Goal: Transaction & Acquisition: Download file/media

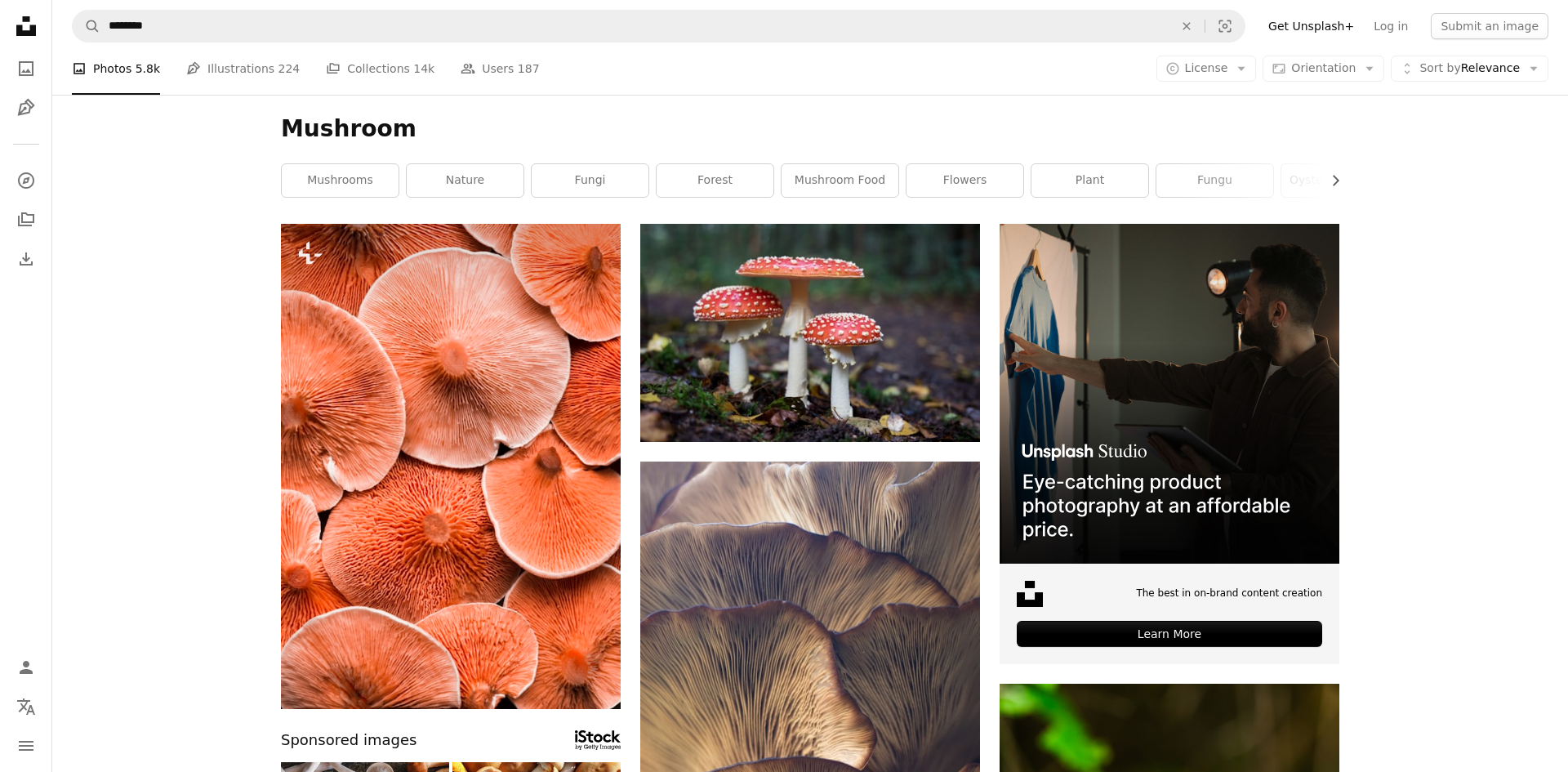
scroll to position [18119, 0]
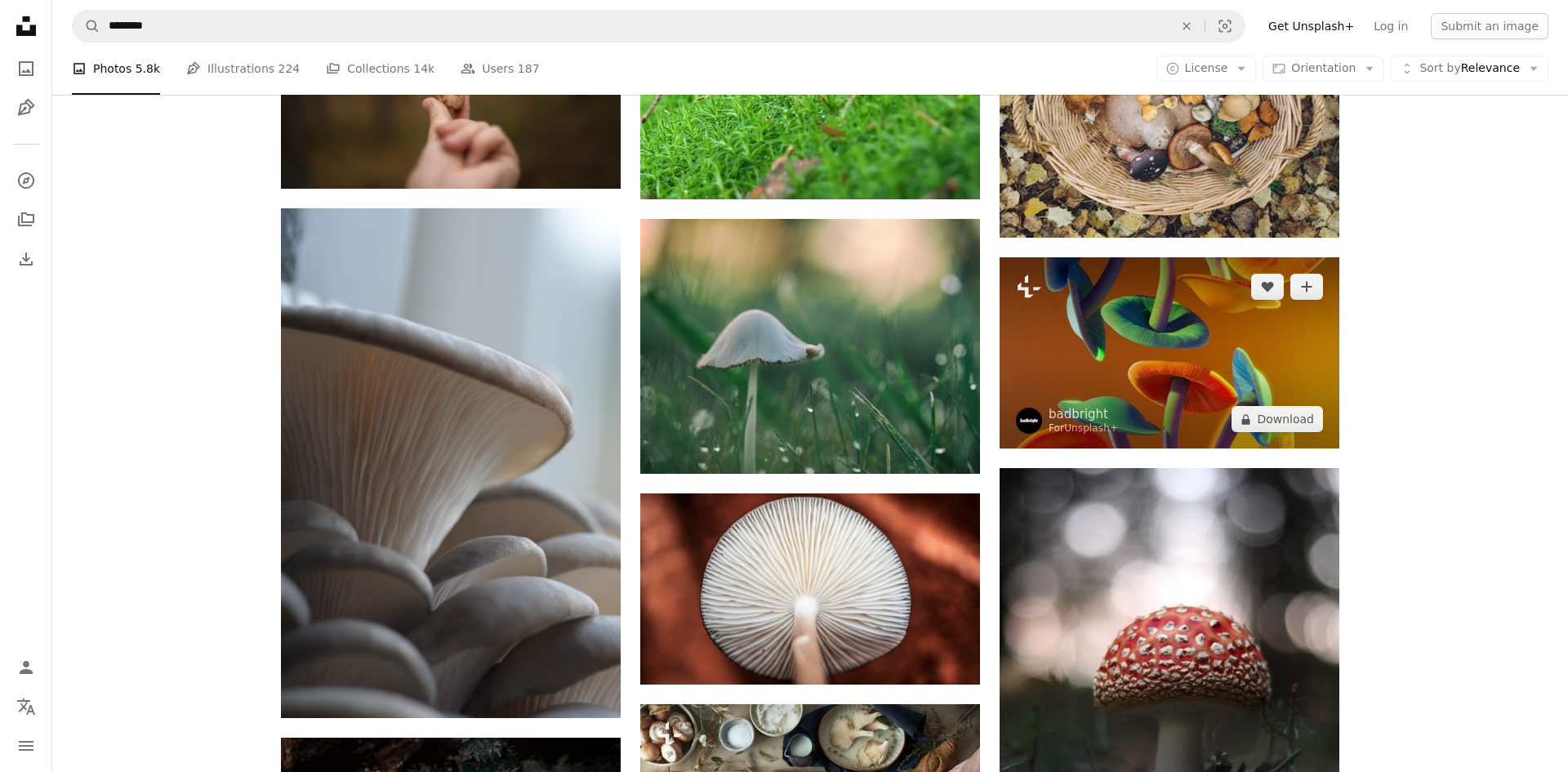
click at [1148, 352] on img at bounding box center [1169, 353] width 340 height 191
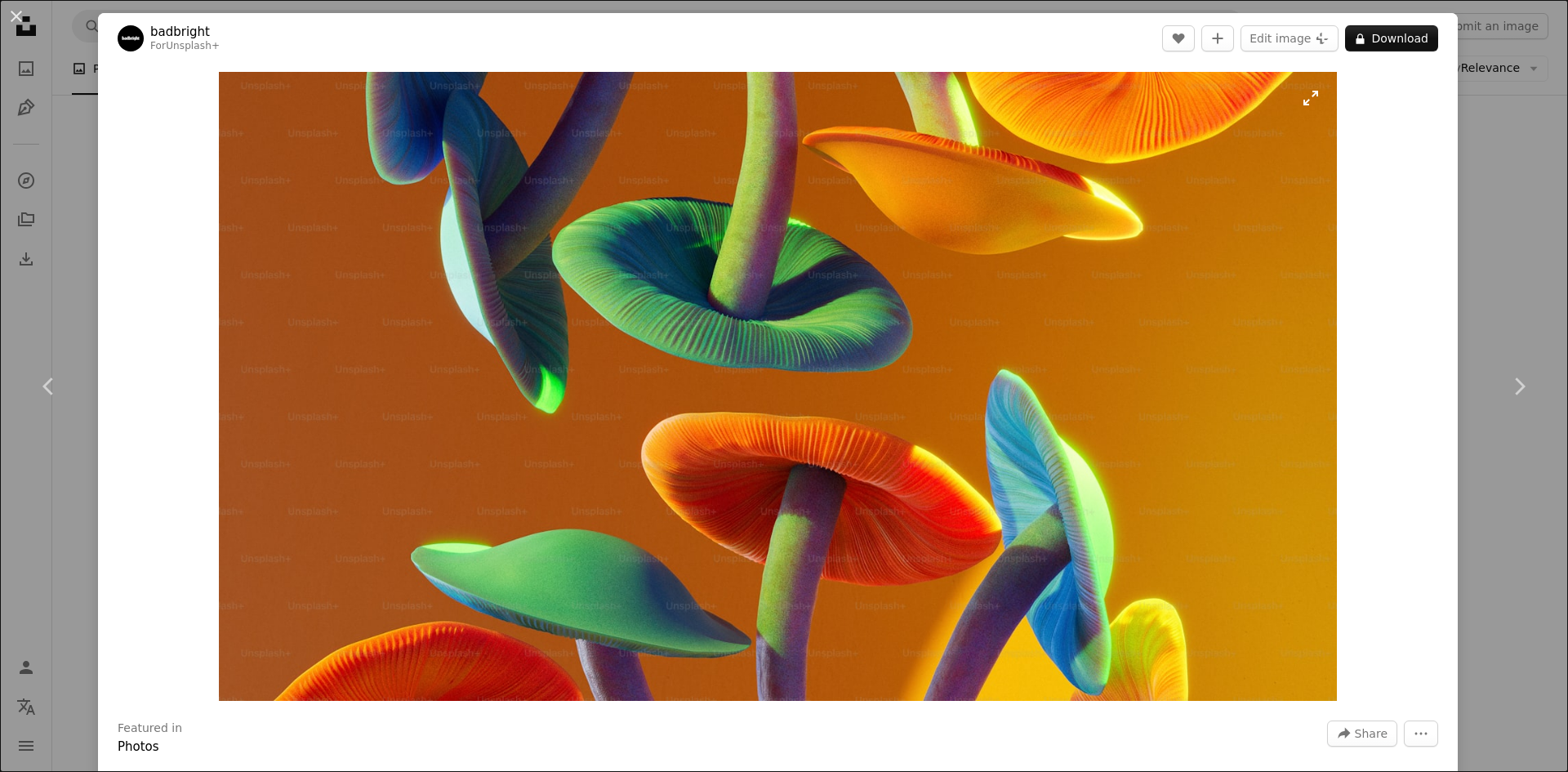
click at [748, 371] on img "Zoom in on this image" at bounding box center [778, 386] width 1118 height 629
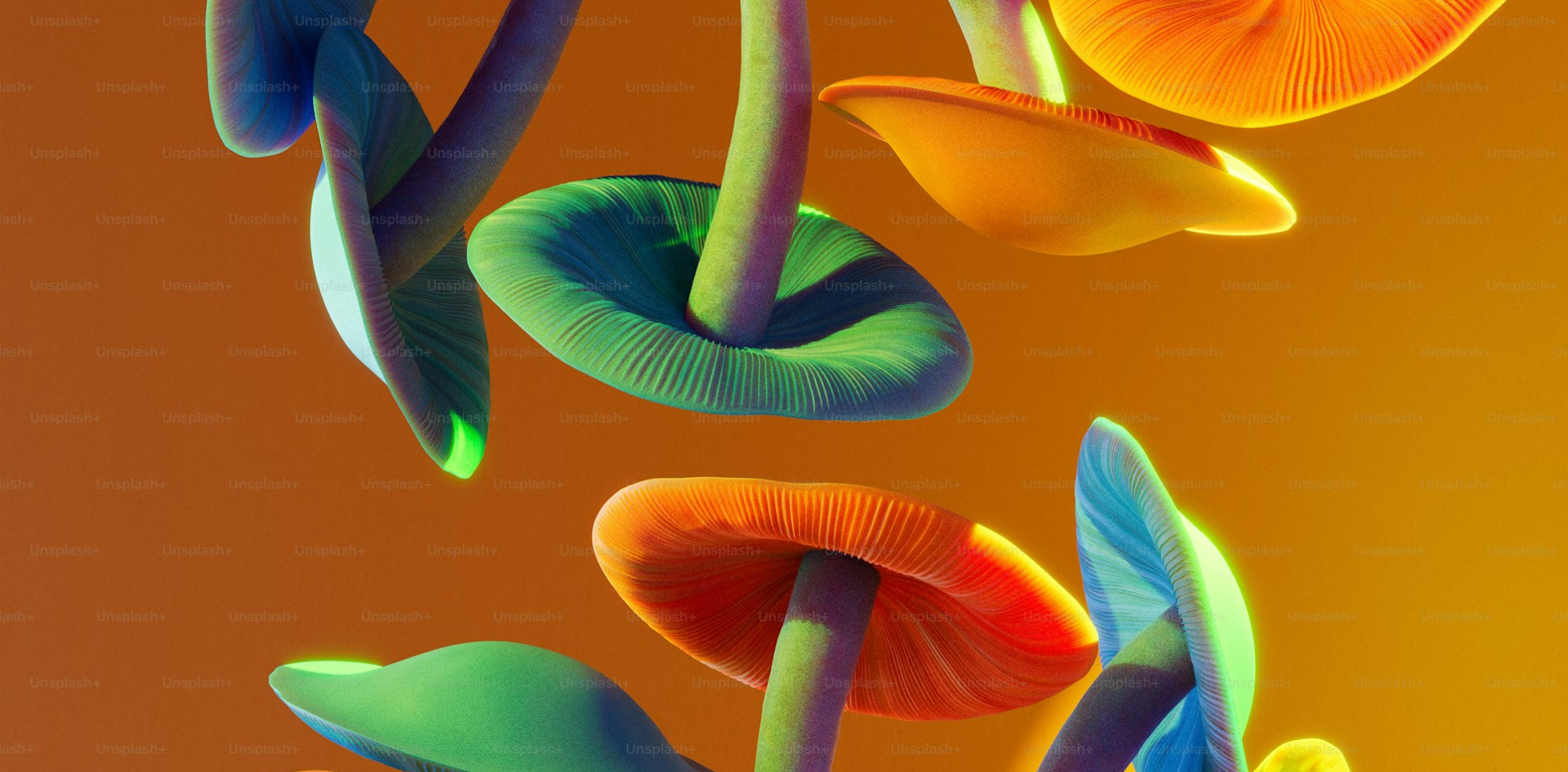
scroll to position [56, 0]
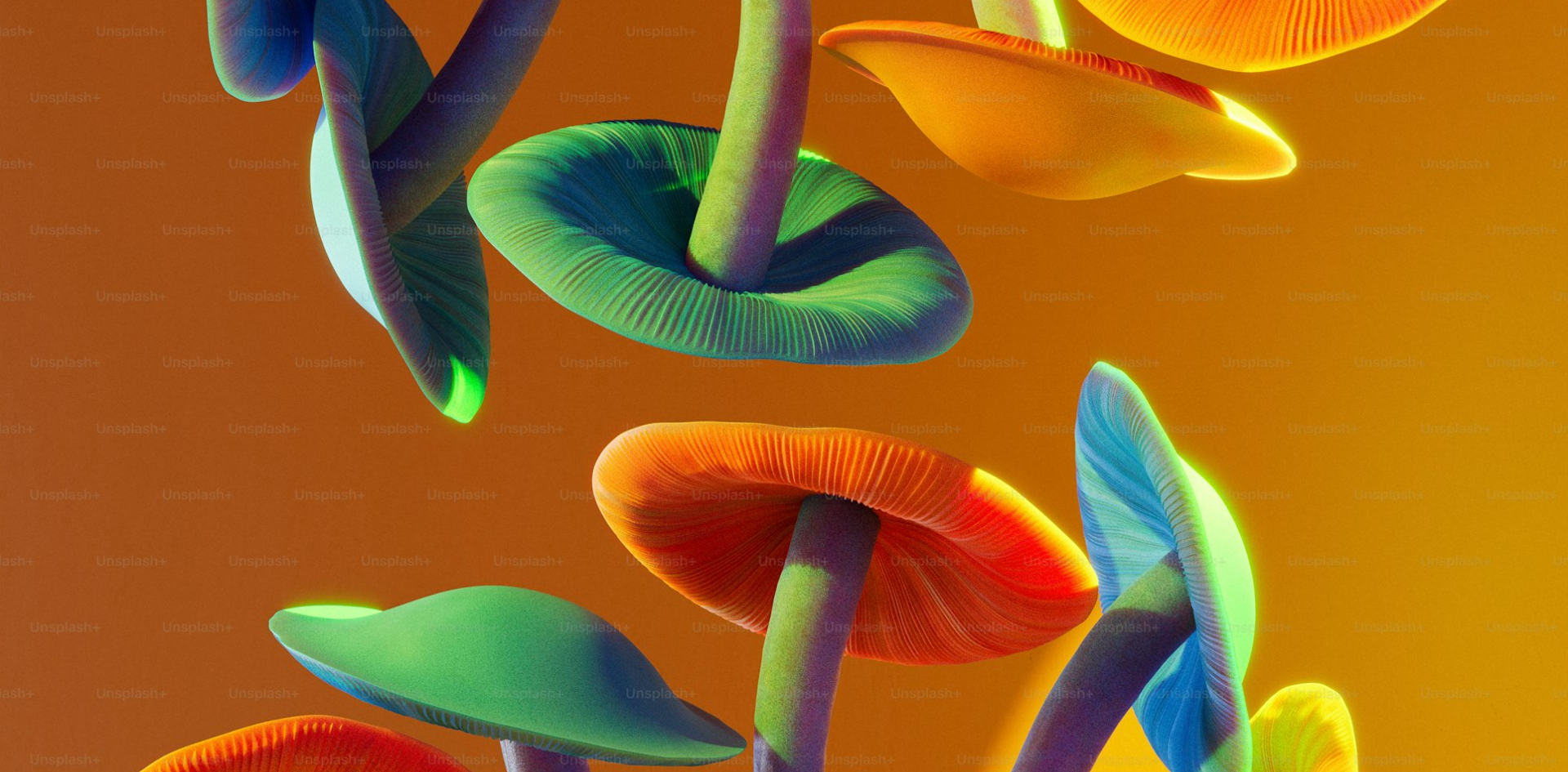
click at [748, 371] on img "Zoom out on this image" at bounding box center [784, 385] width 1570 height 883
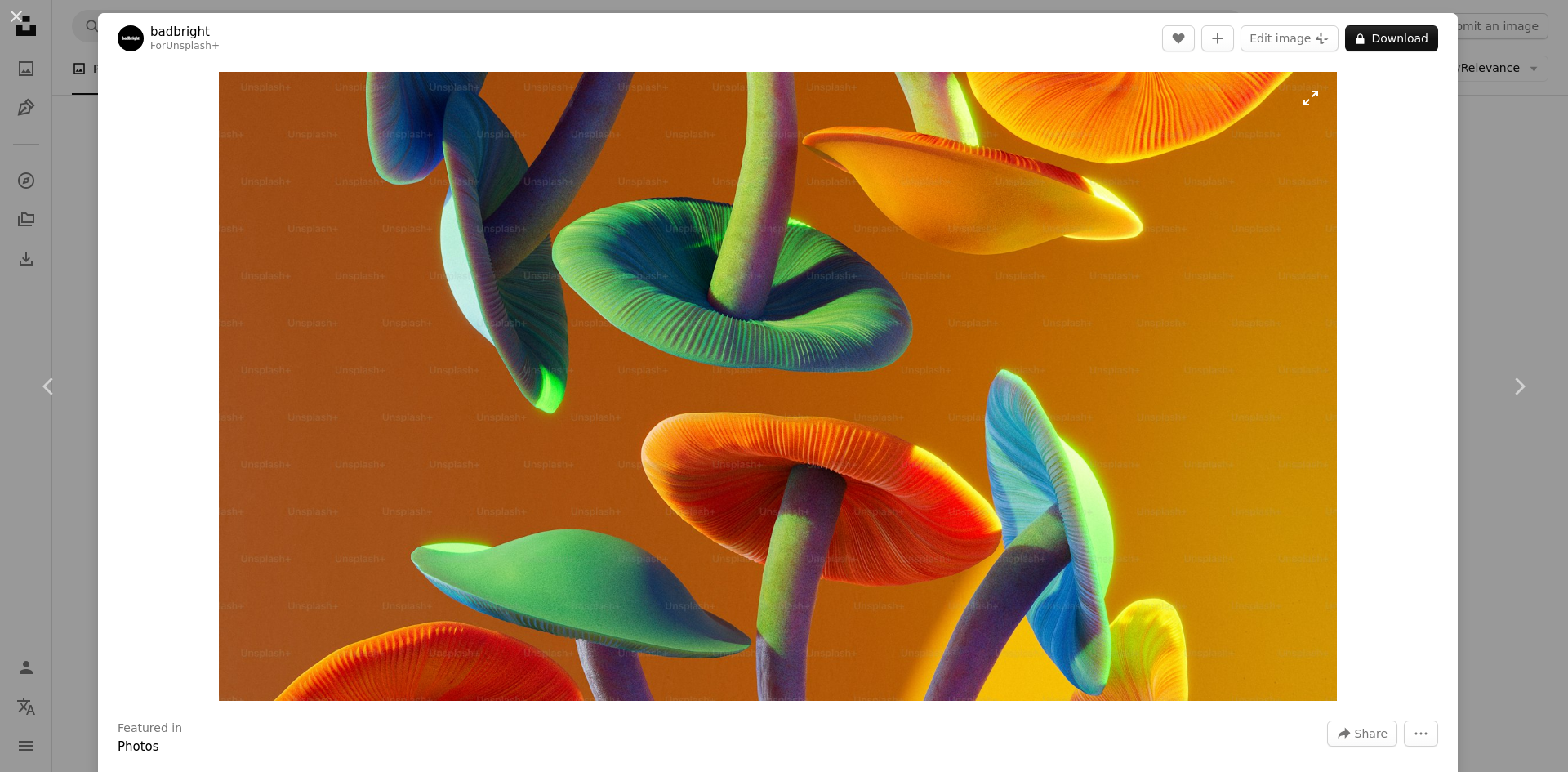
click at [748, 371] on img "Zoom in on this image" at bounding box center [778, 386] width 1118 height 629
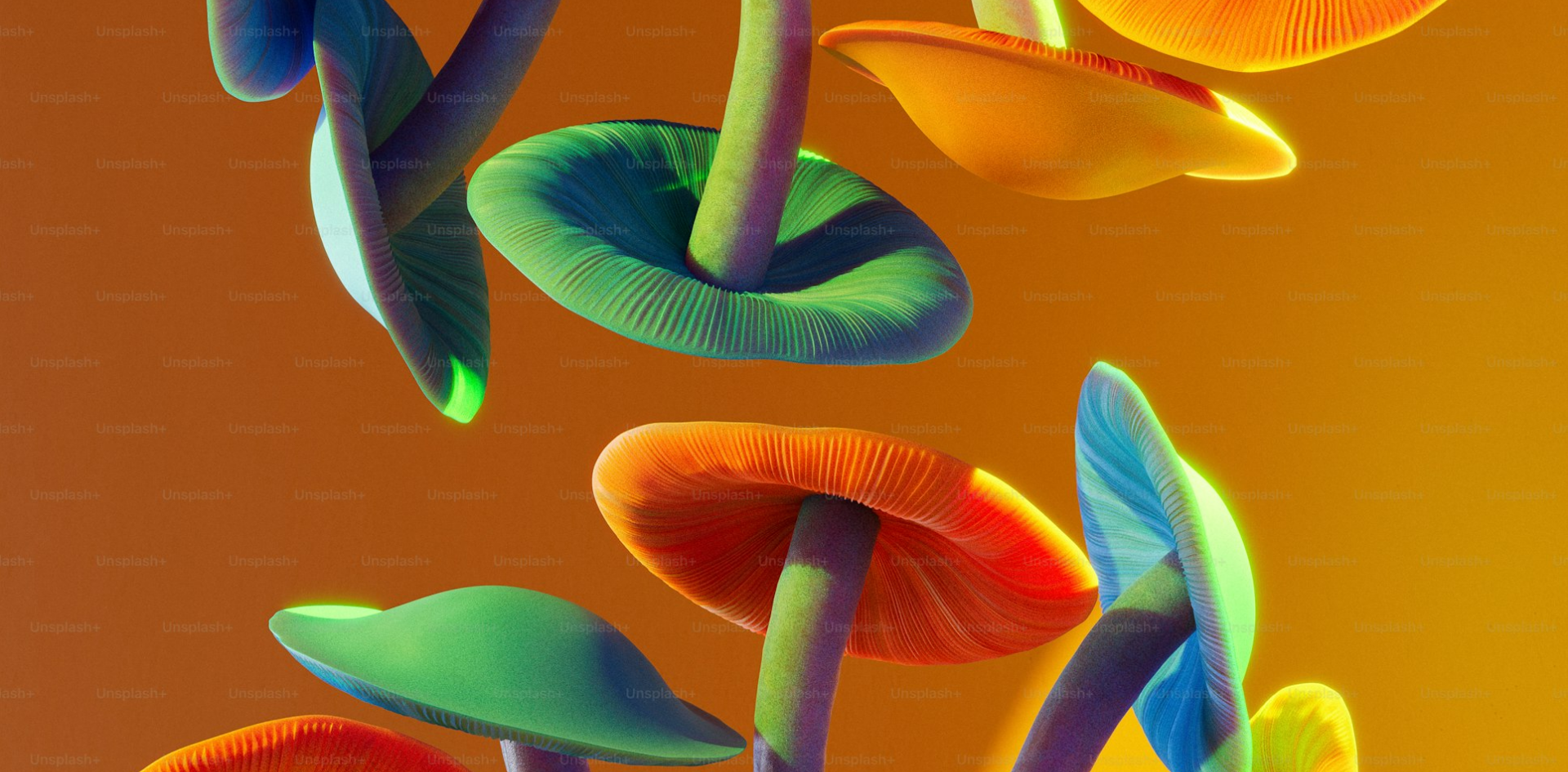
click at [748, 371] on img "Zoom out on this image" at bounding box center [784, 385] width 1570 height 883
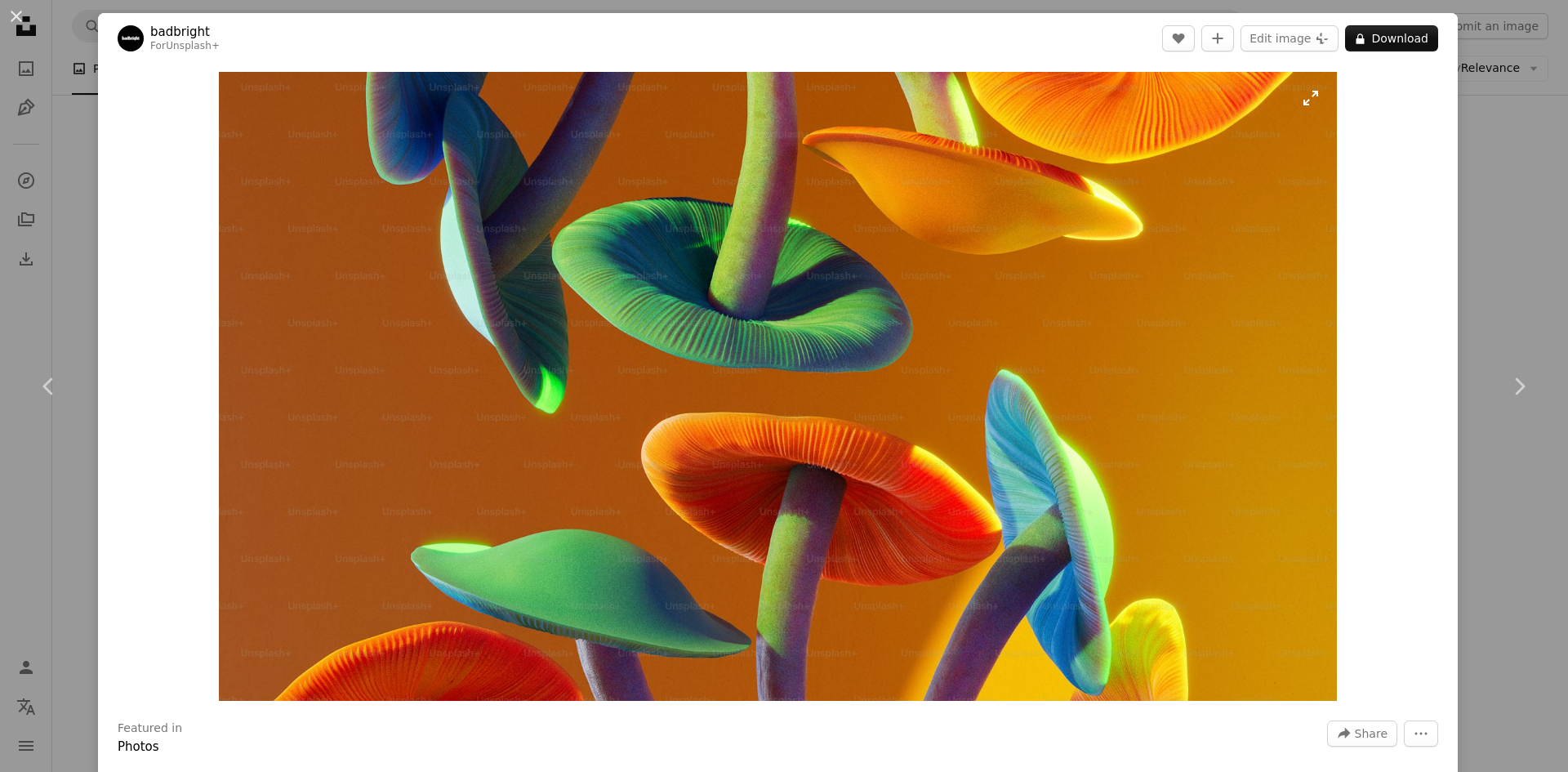
click at [841, 192] on img "Zoom in on this image" at bounding box center [778, 386] width 1118 height 629
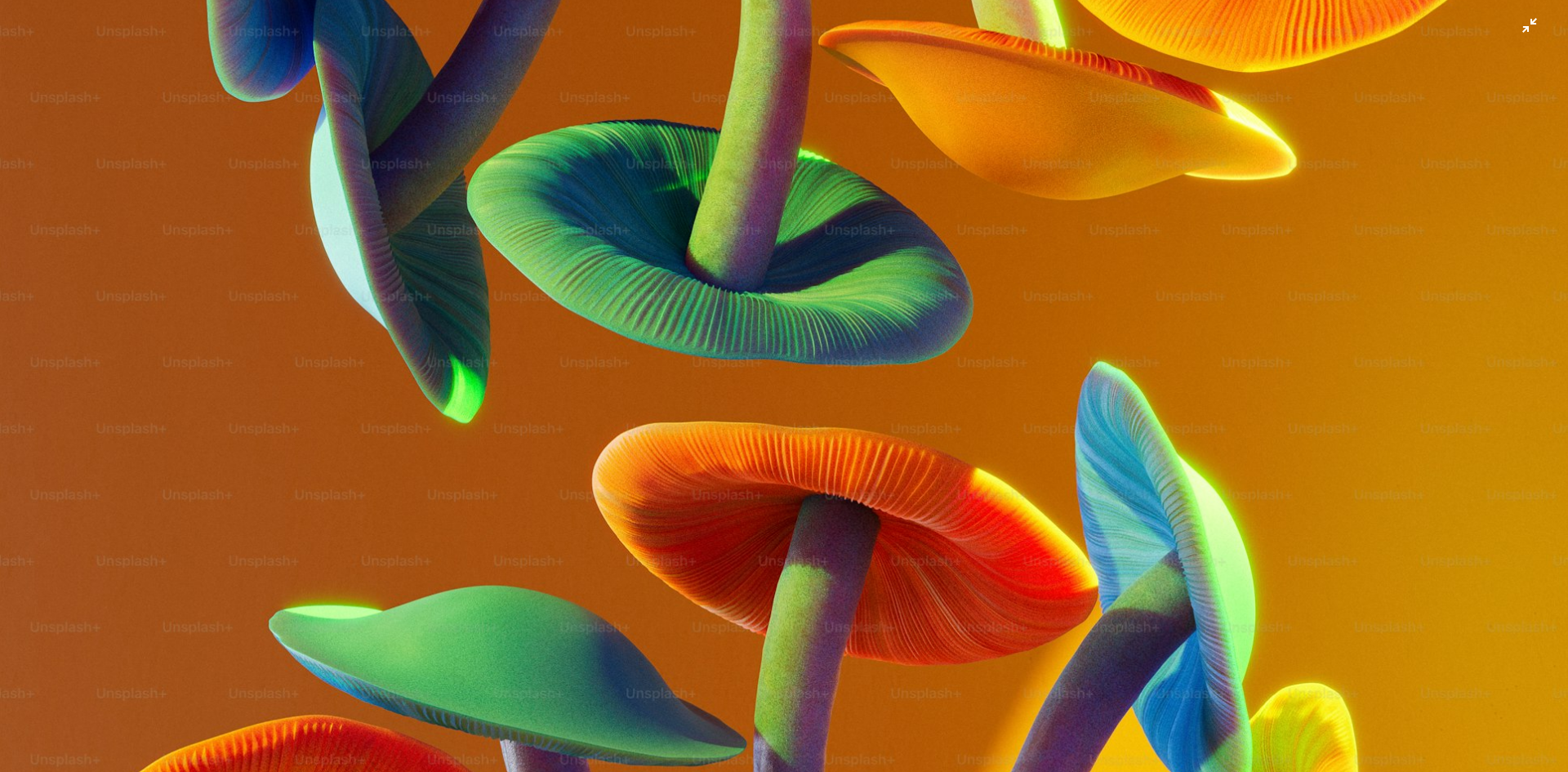
click at [1276, 345] on img "Zoom out on this image" at bounding box center [784, 385] width 1570 height 883
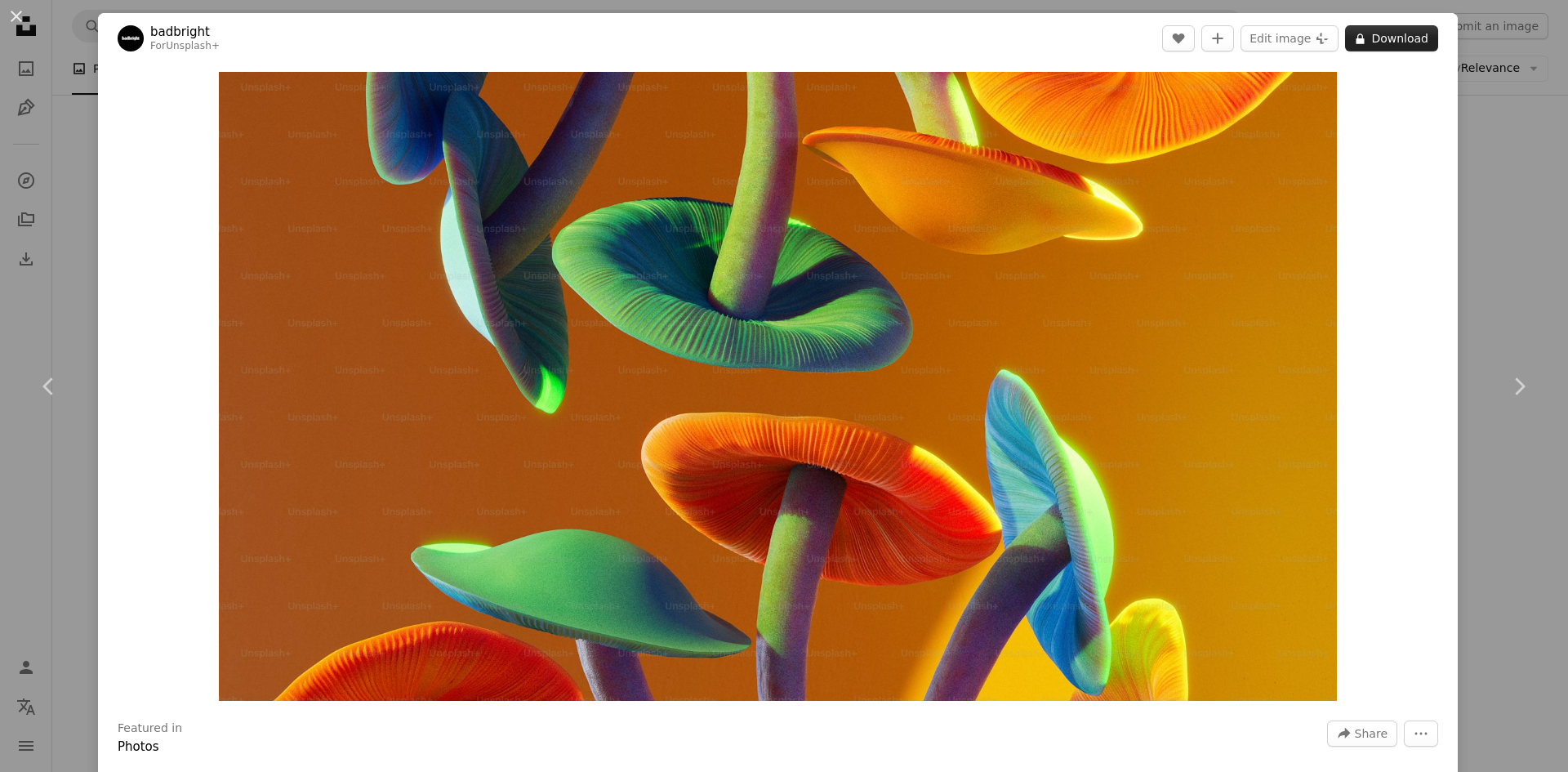
click at [1401, 37] on button "A lock Download" at bounding box center [1392, 37] width 93 height 26
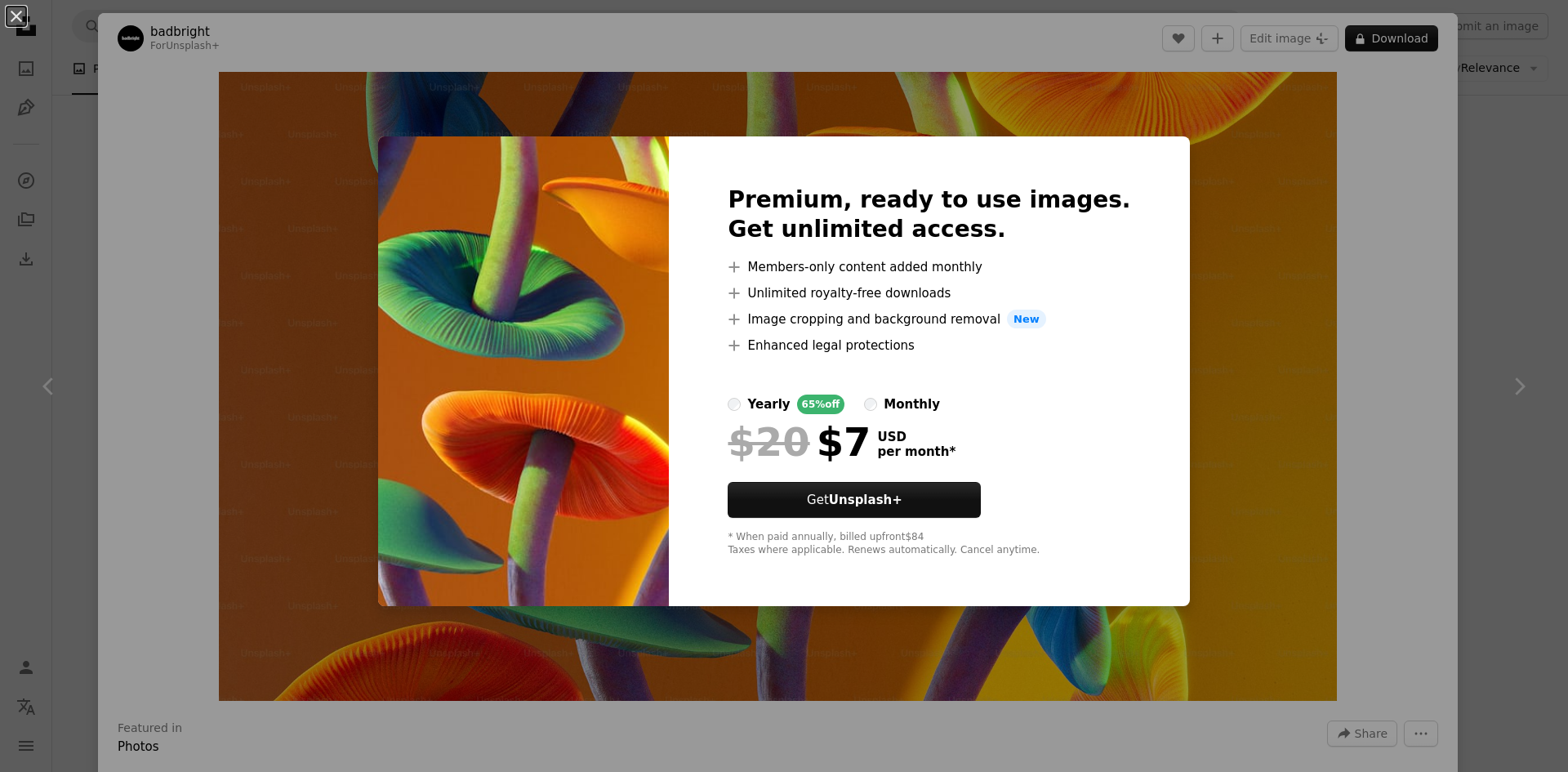
click at [1476, 39] on div "An X shape Premium, ready to use images. Get unlimited access. A plus sign Memb…" at bounding box center [784, 386] width 1568 height 772
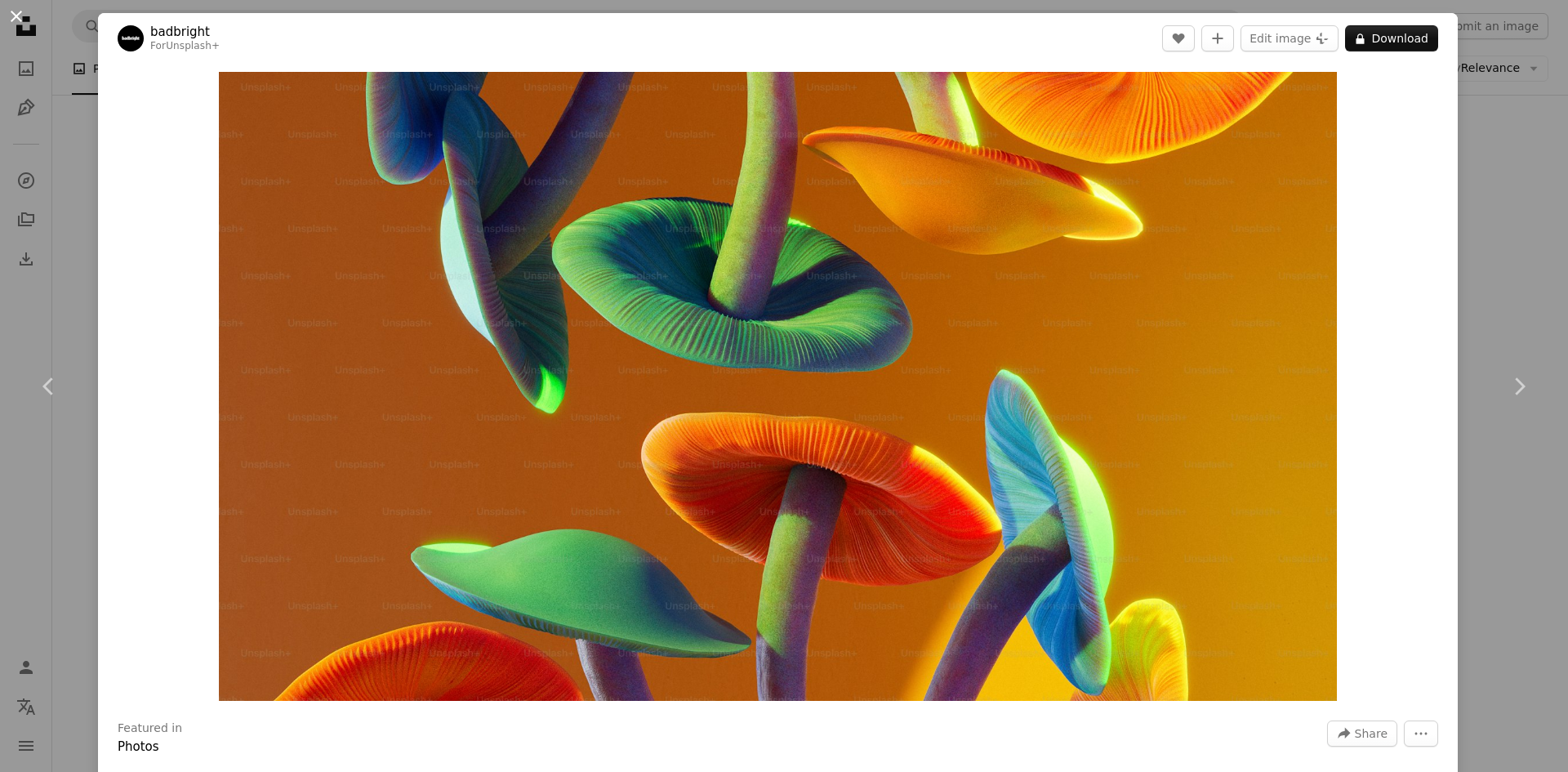
click at [13, 26] on button "An X shape" at bounding box center [17, 17] width 20 height 20
